Goal: Task Accomplishment & Management: Manage account settings

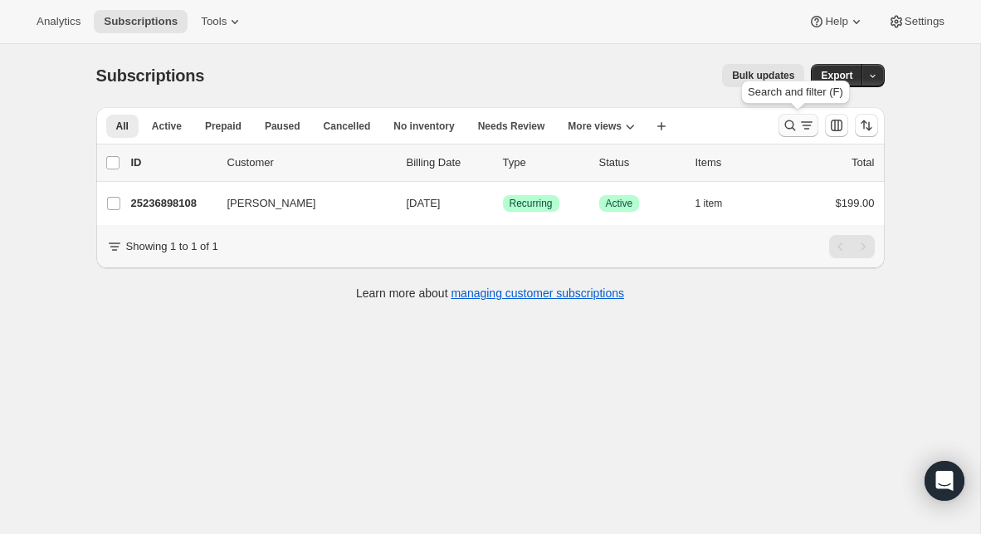
click at [790, 125] on icon "Search and filter results" at bounding box center [790, 125] width 17 height 17
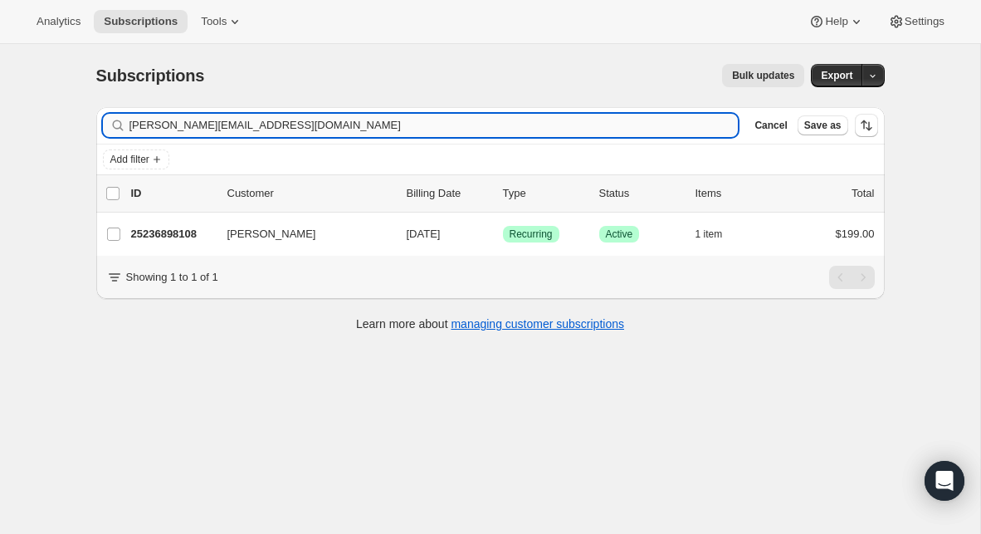
click at [344, 122] on input "[PERSON_NAME][EMAIL_ADDRESS][DOMAIN_NAME]" at bounding box center [433, 125] width 609 height 23
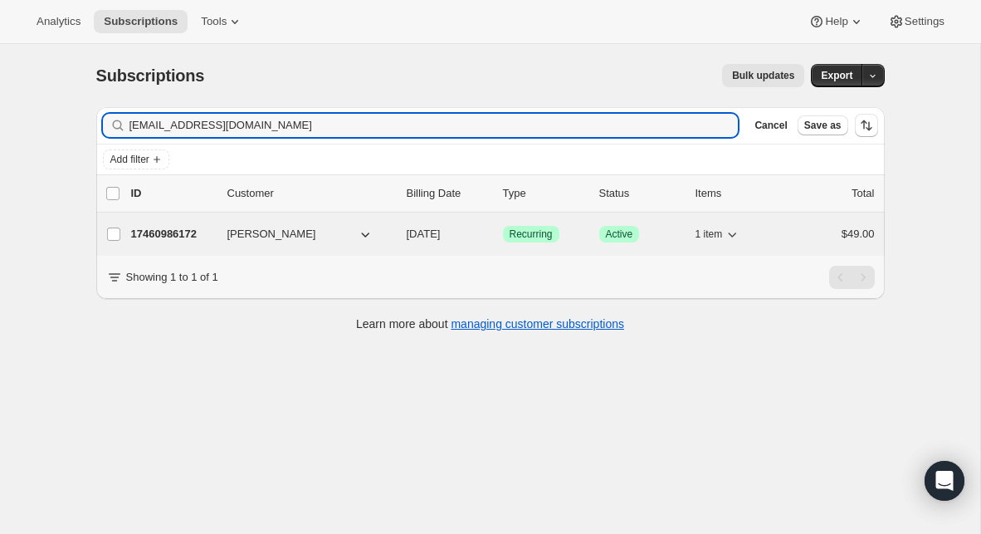
type input "guy@onelifepunxsy.org"
click at [180, 241] on p "17460986172" at bounding box center [172, 234] width 83 height 17
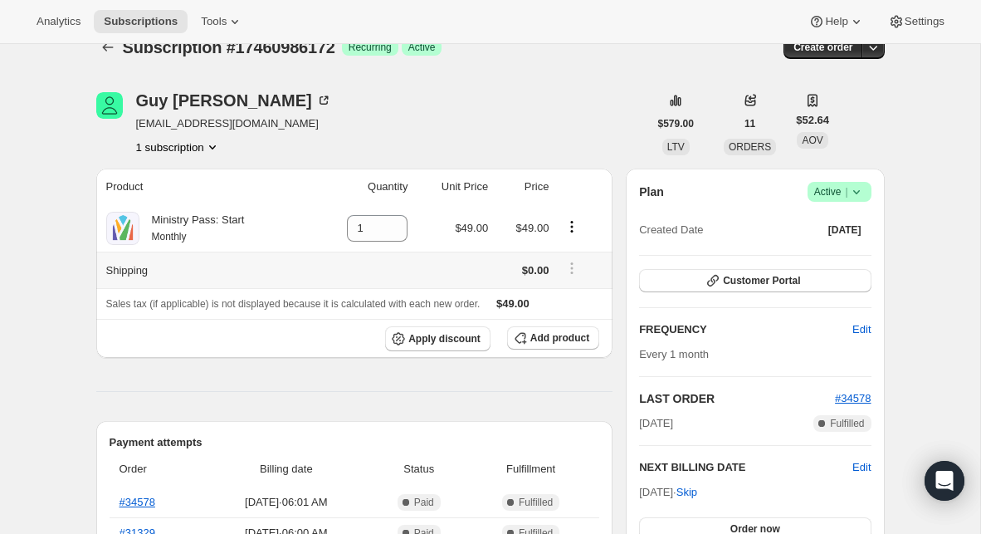
scroll to position [29, 0]
click at [547, 335] on span "Add product" at bounding box center [559, 336] width 59 height 13
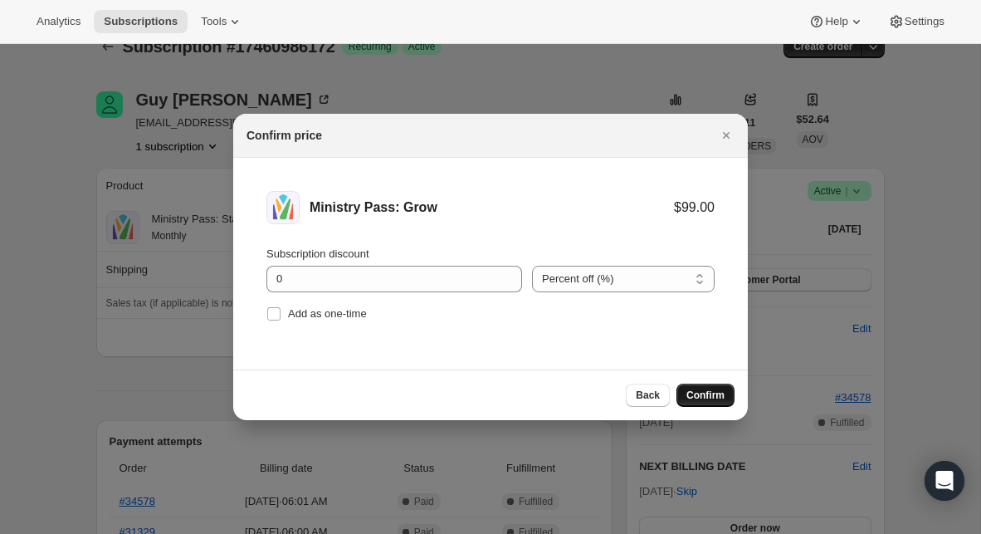
click at [708, 393] on span "Confirm" at bounding box center [705, 394] width 38 height 13
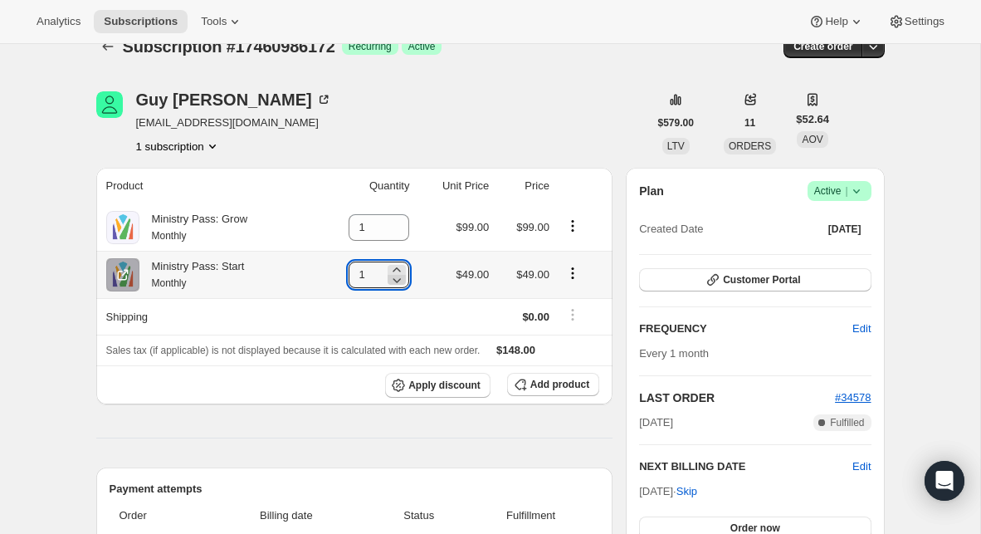
click at [397, 278] on icon at bounding box center [396, 279] width 17 height 17
type input "0"
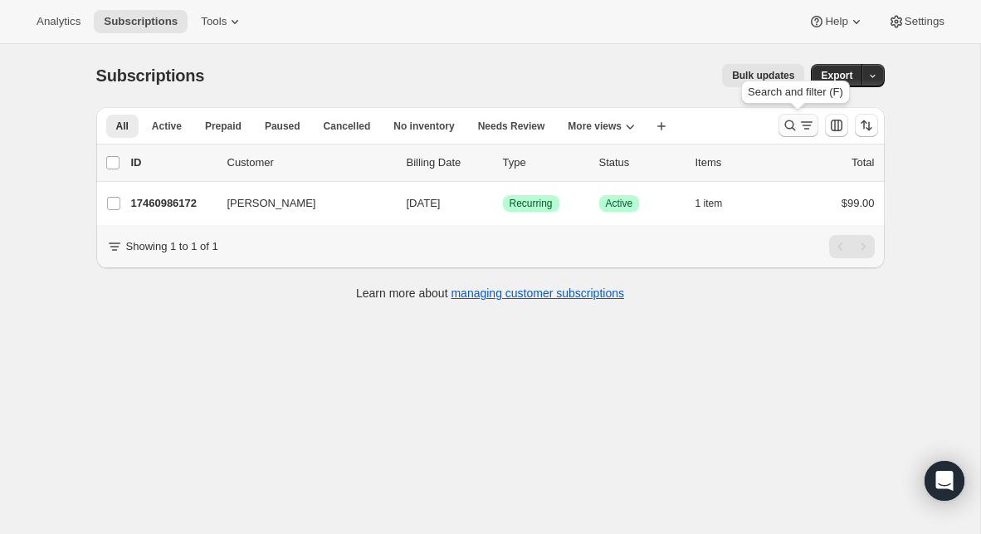
click at [788, 120] on icon "Search and filter results" at bounding box center [790, 125] width 17 height 17
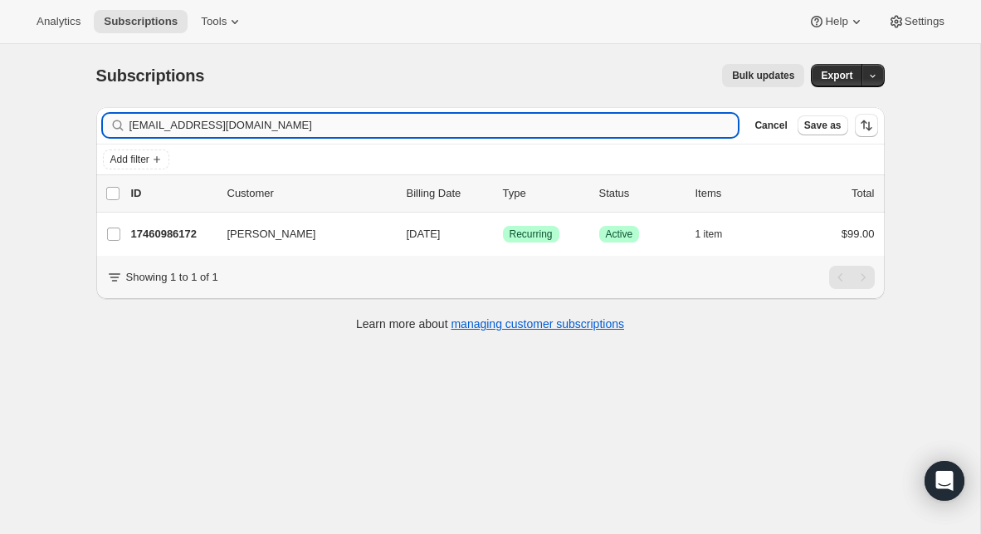
click at [449, 134] on input "guy@onelifepunxsy.org" at bounding box center [433, 125] width 609 height 23
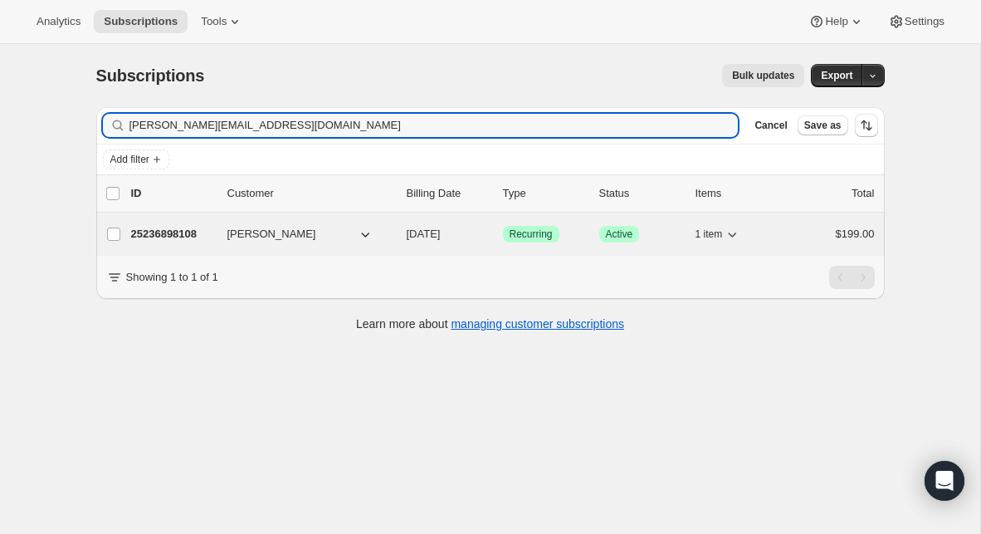
type input "[PERSON_NAME][EMAIL_ADDRESS][DOMAIN_NAME]"
click at [191, 241] on p "25236898108" at bounding box center [172, 234] width 83 height 17
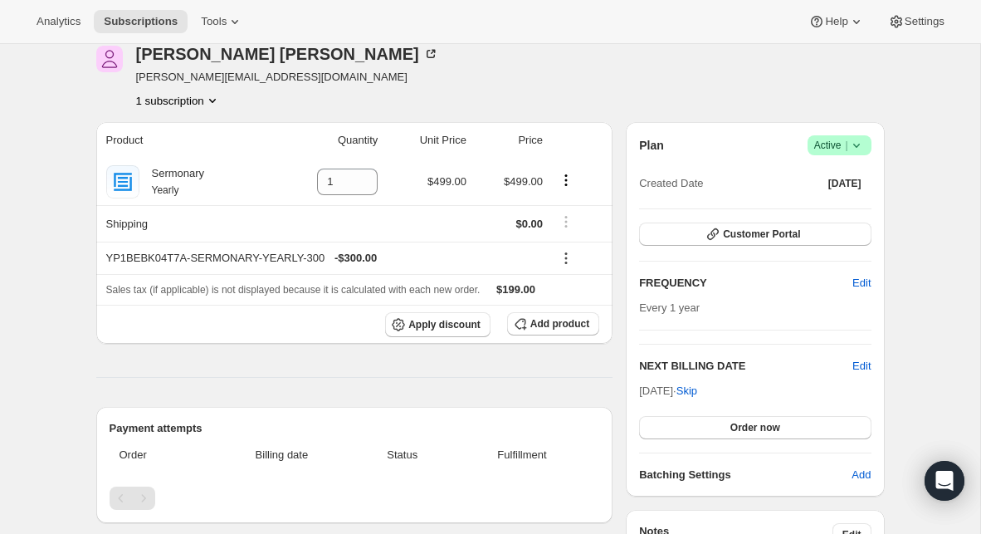
scroll to position [61, 0]
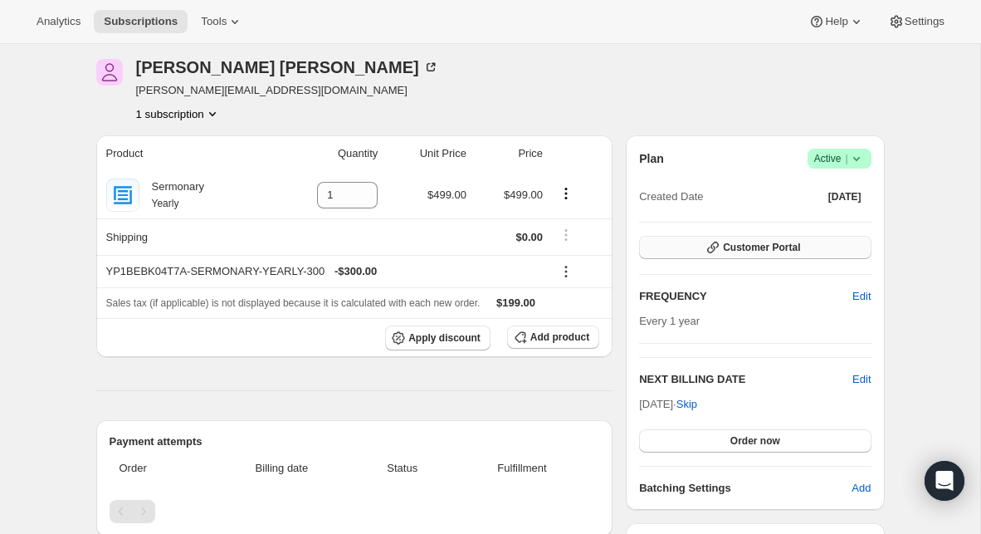
click at [729, 242] on span "Customer Portal" at bounding box center [761, 247] width 77 height 13
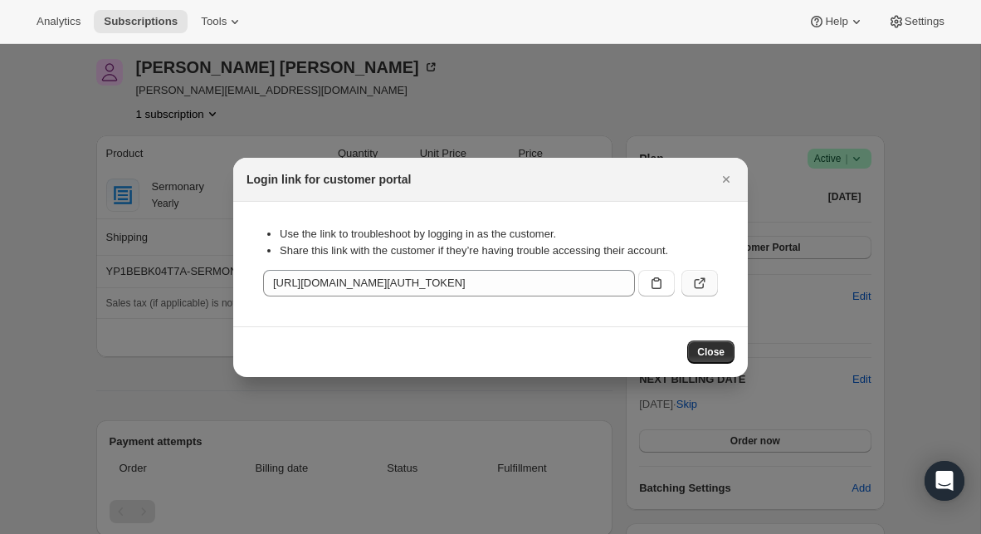
click at [698, 289] on icon ":rbp:" at bounding box center [699, 283] width 17 height 17
click at [496, 90] on div at bounding box center [490, 267] width 981 height 534
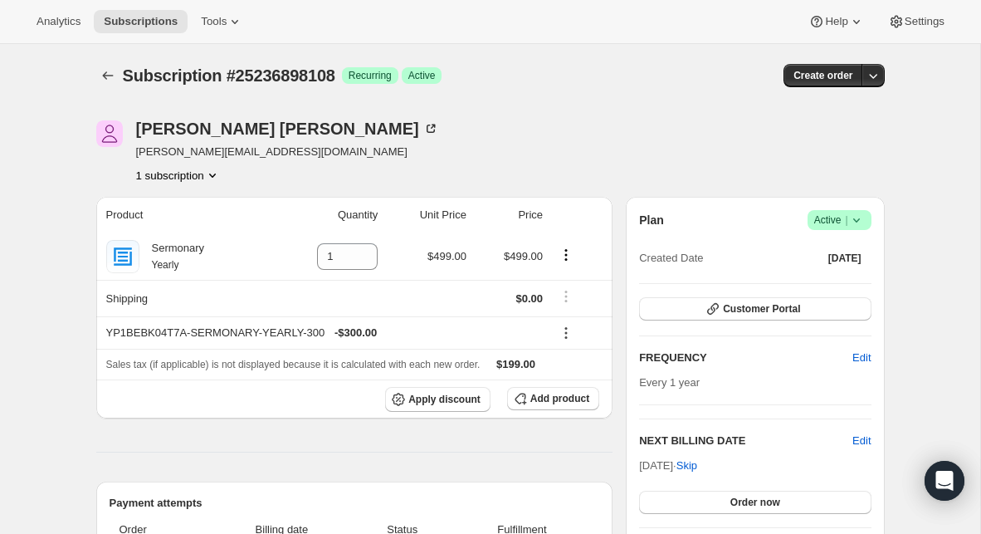
click at [242, 157] on span "[PERSON_NAME][EMAIL_ADDRESS][DOMAIN_NAME]" at bounding box center [287, 152] width 303 height 17
click at [422, 129] on icon at bounding box center [430, 128] width 17 height 17
